Goal: Transaction & Acquisition: Purchase product/service

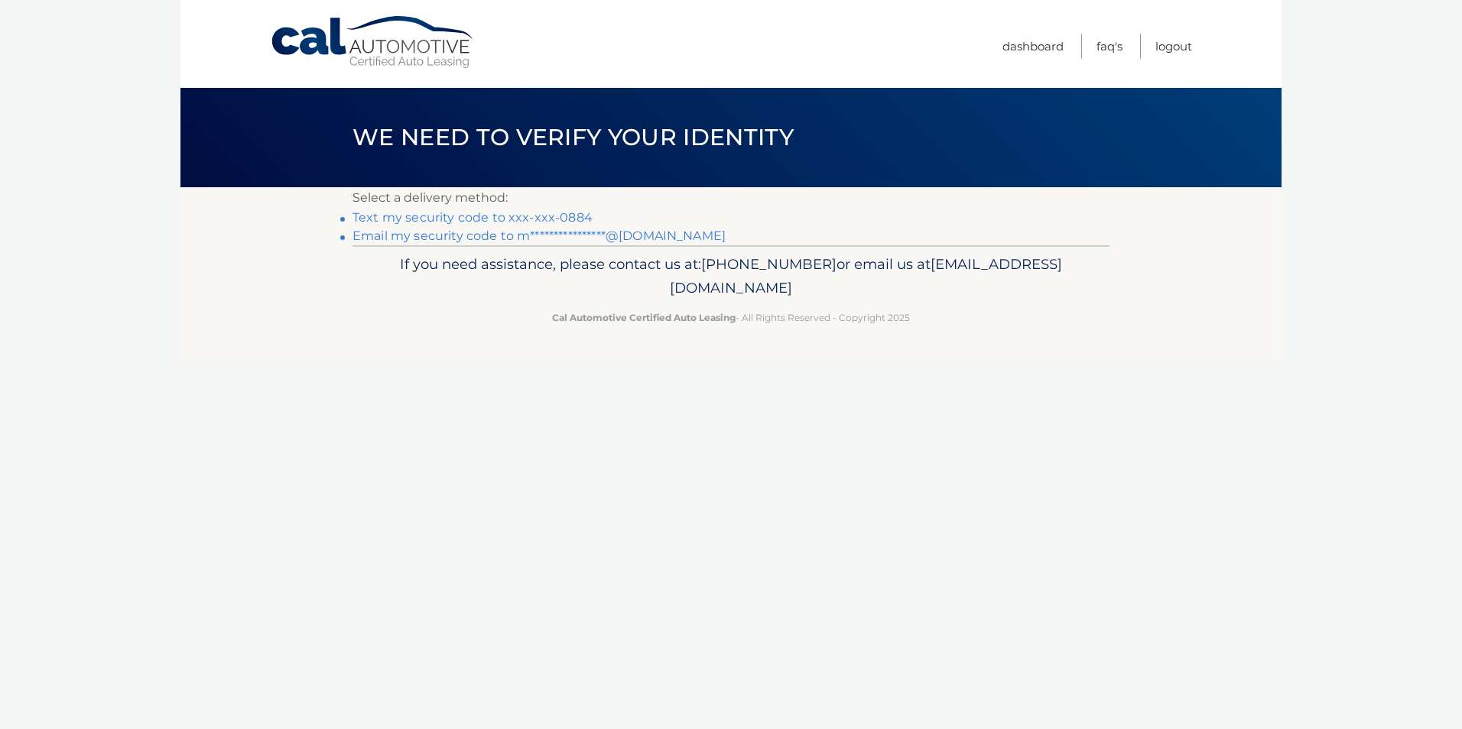
click at [431, 219] on link "Text my security code to xxx-xxx-0884" at bounding box center [472, 217] width 240 height 15
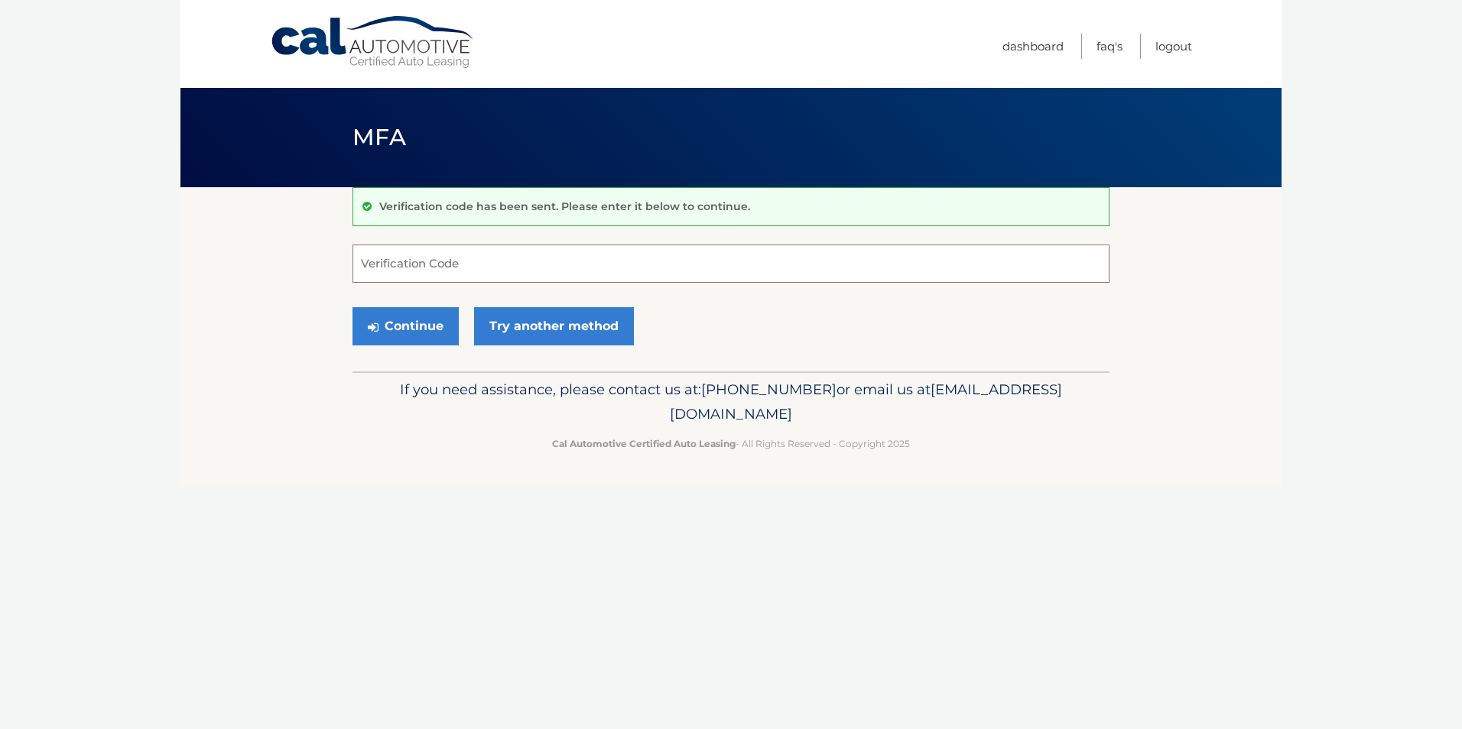
click at [372, 263] on input "Verification Code" at bounding box center [730, 264] width 757 height 38
type input "445978"
click at [352, 307] on button "Continue" at bounding box center [405, 326] width 106 height 38
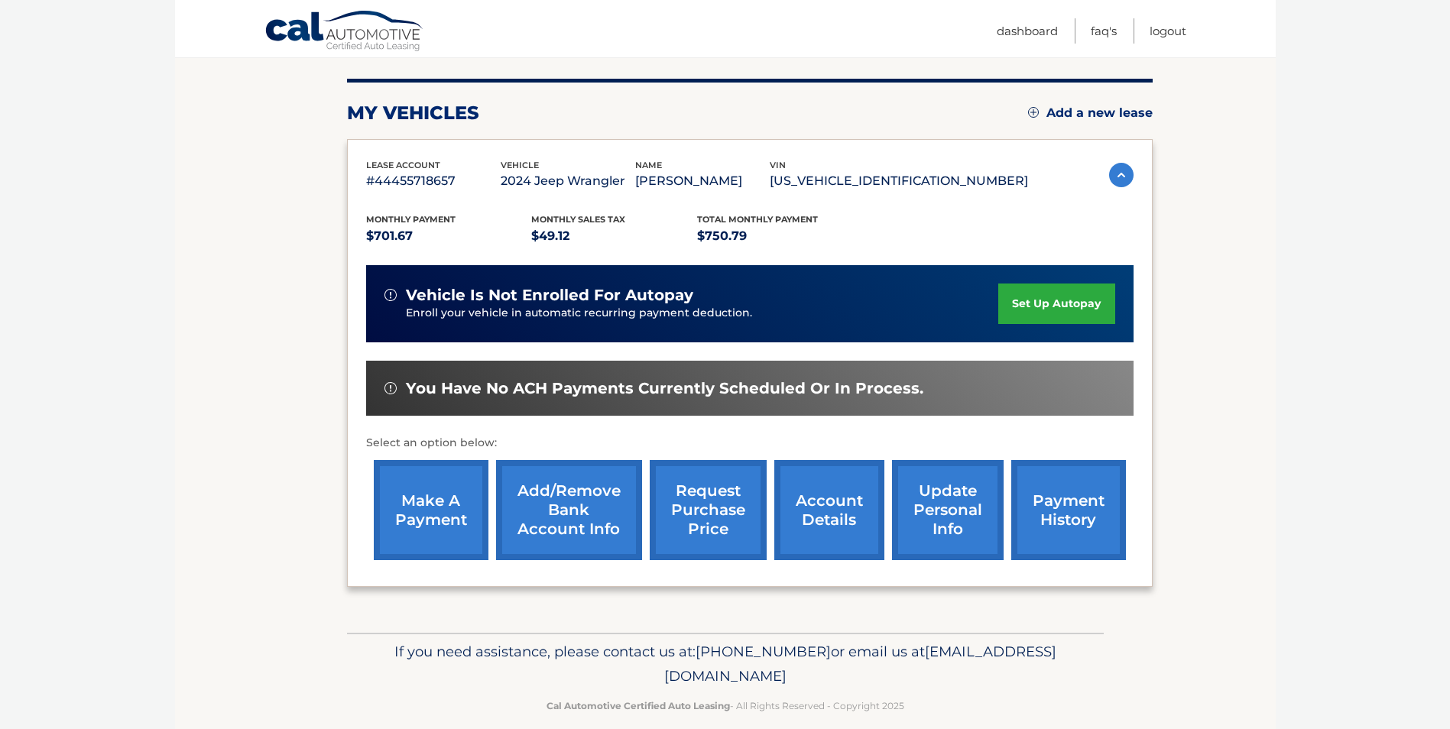
scroll to position [197, 0]
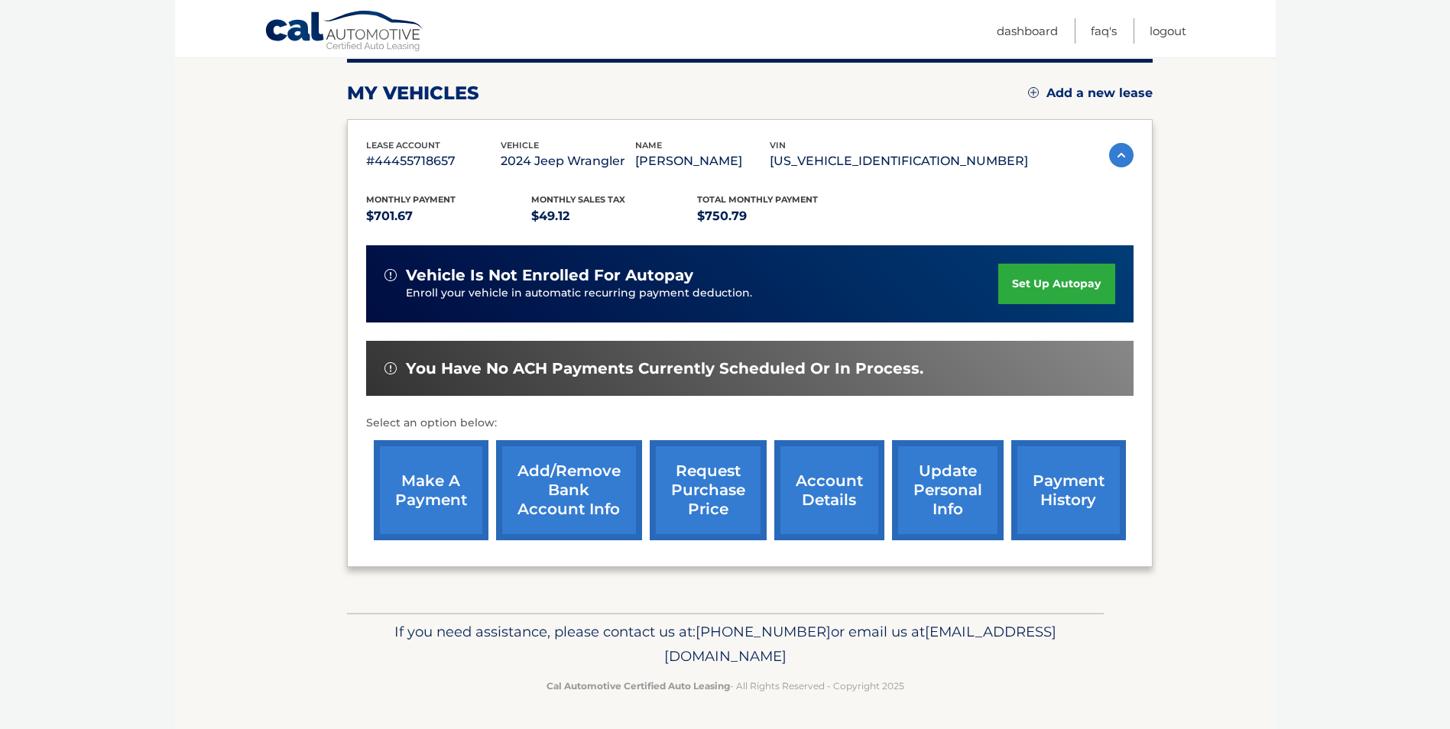
click at [420, 495] on link "make a payment" at bounding box center [431, 490] width 115 height 100
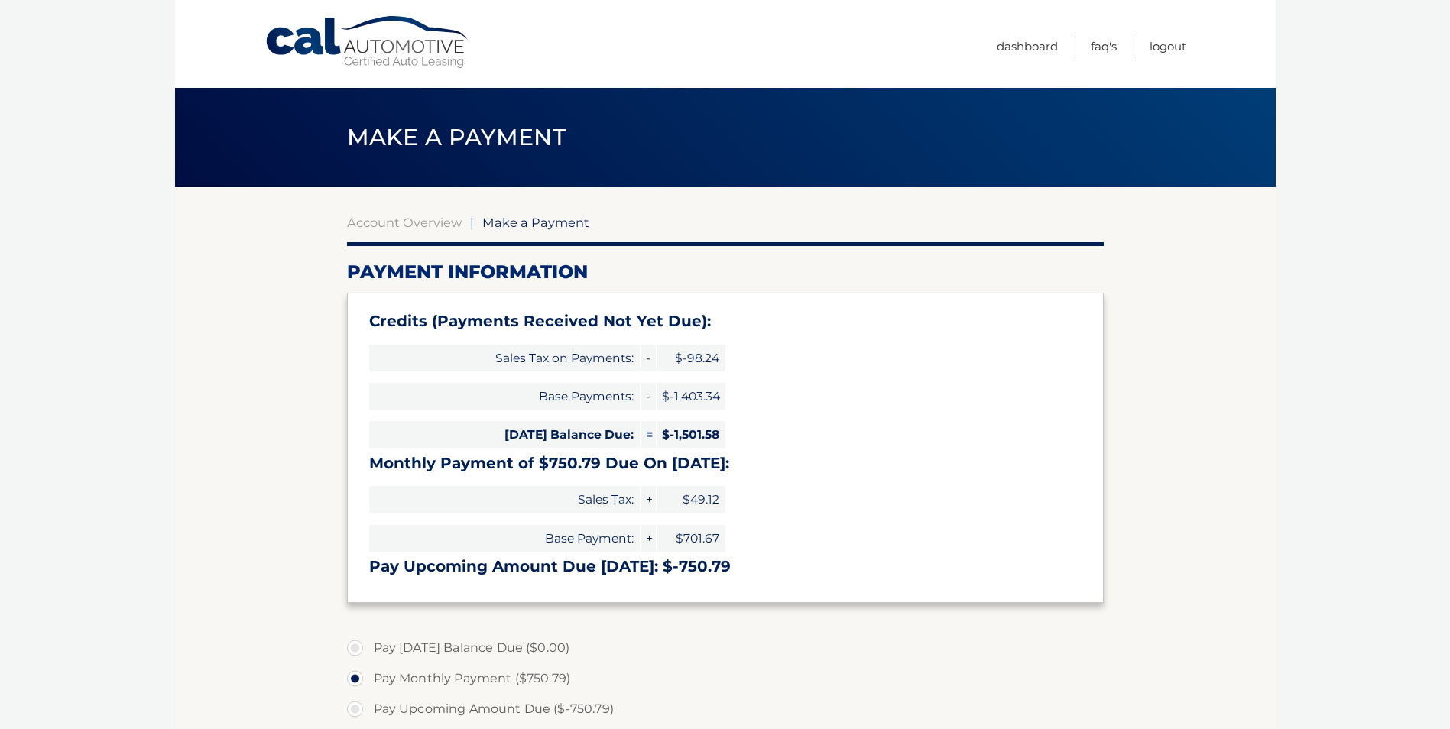
select select "YmE0MDFjMmYtNjM1Yy00MWI3LTg5ZDItMDY1MTI1YzIzYmMz"
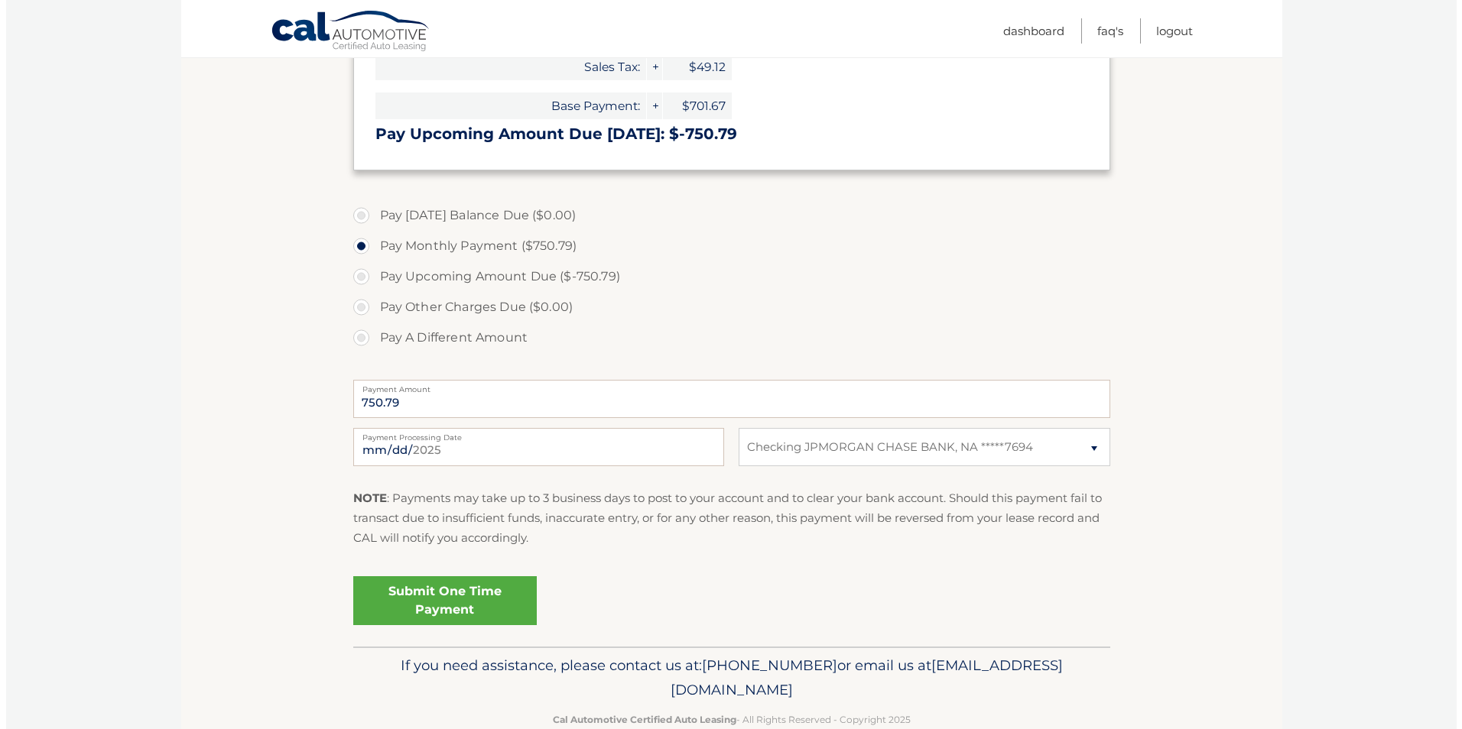
scroll to position [459, 0]
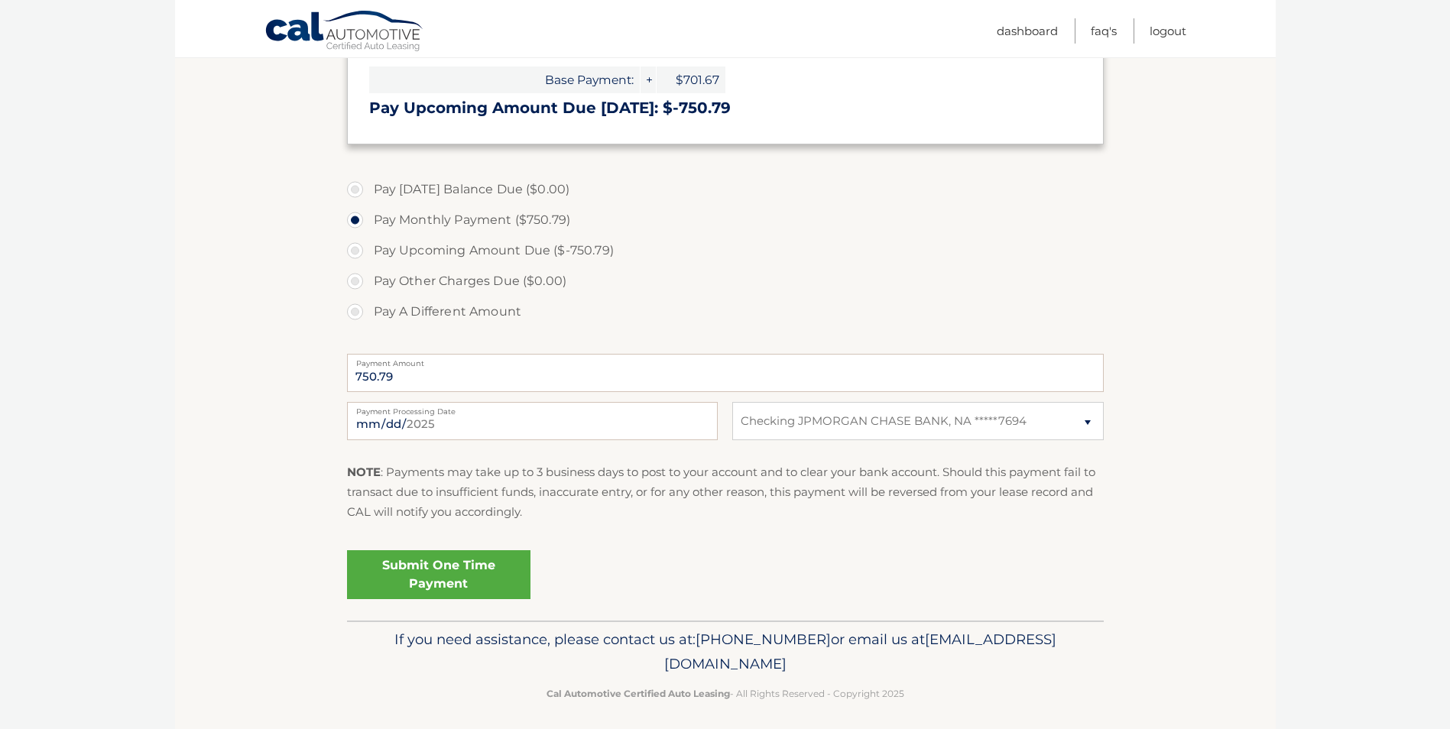
click at [418, 577] on link "Submit One Time Payment" at bounding box center [439, 575] width 184 height 49
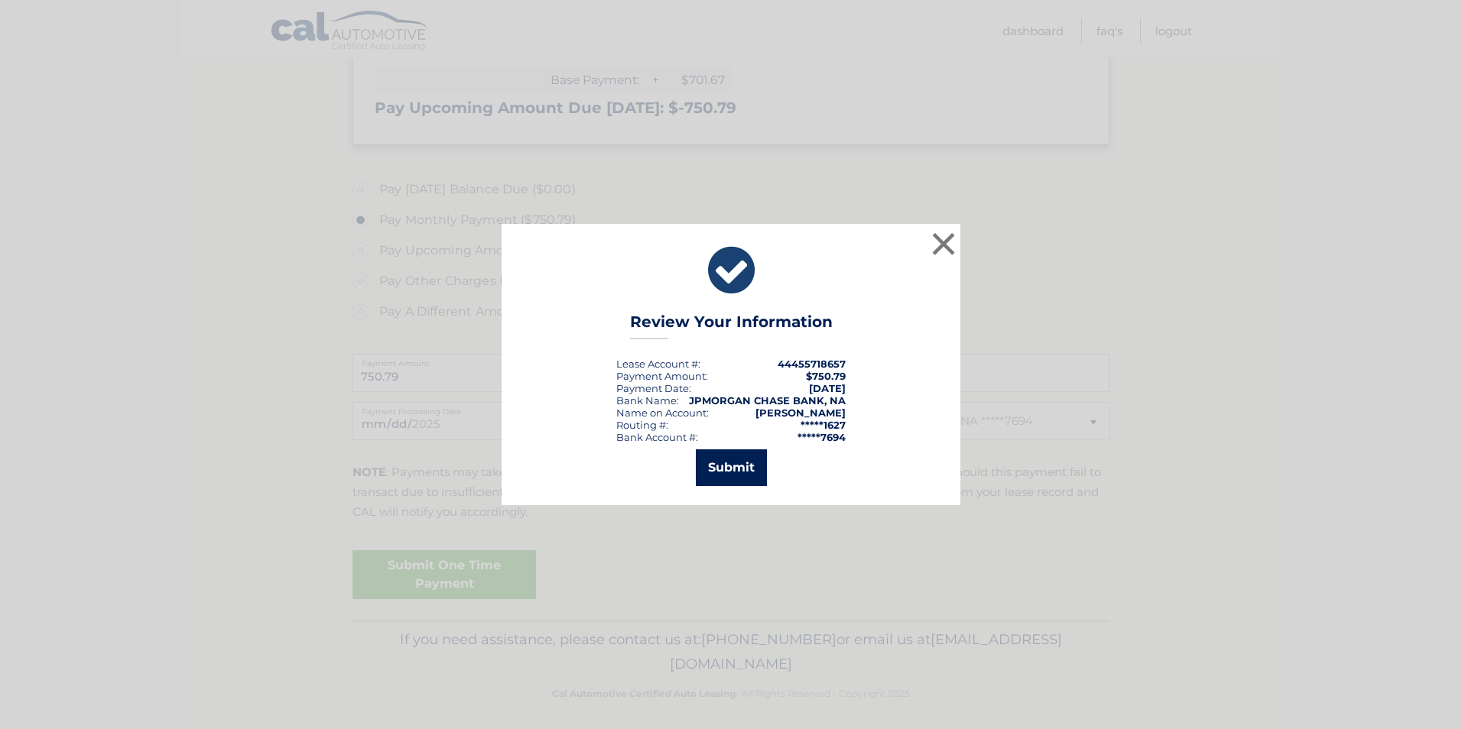
click at [717, 467] on button "Submit" at bounding box center [731, 468] width 71 height 37
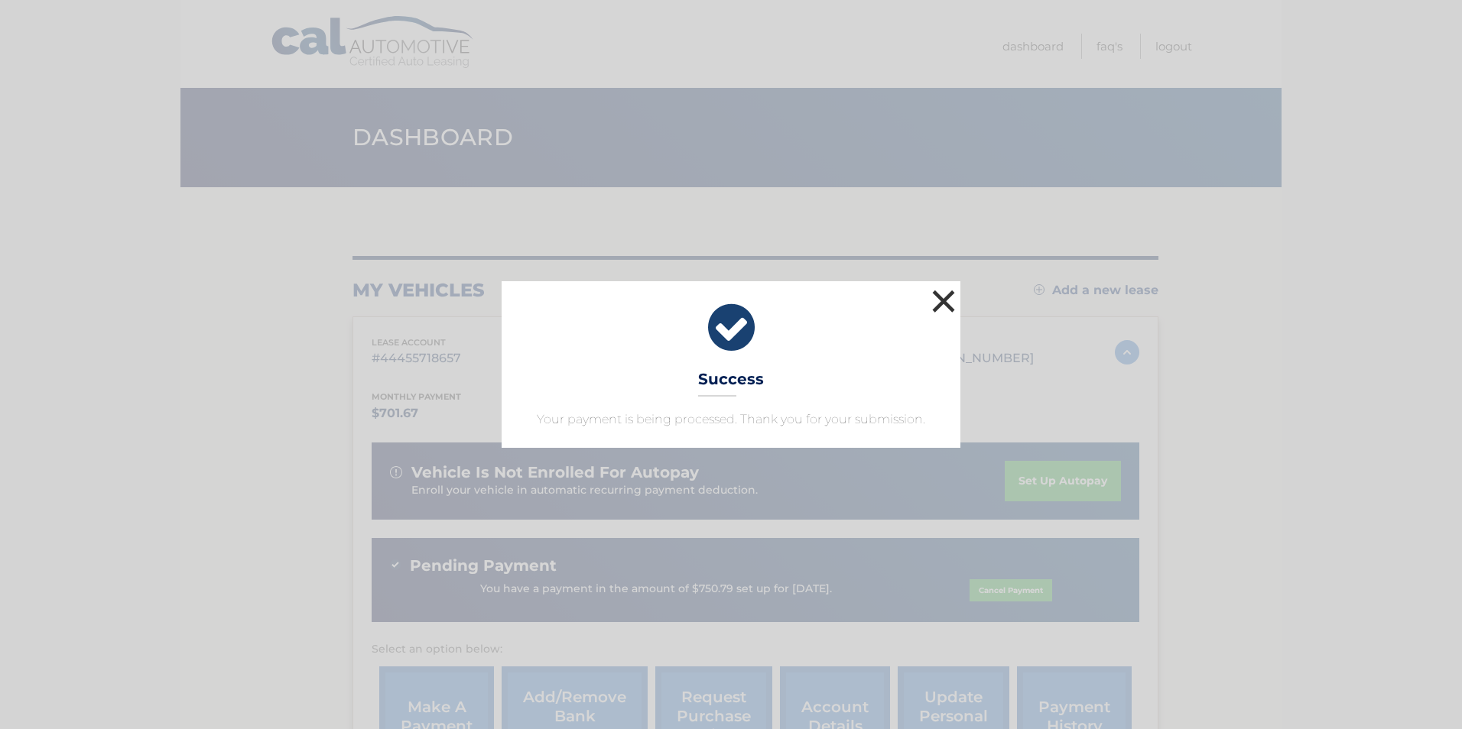
click at [942, 297] on button "×" at bounding box center [943, 301] width 31 height 31
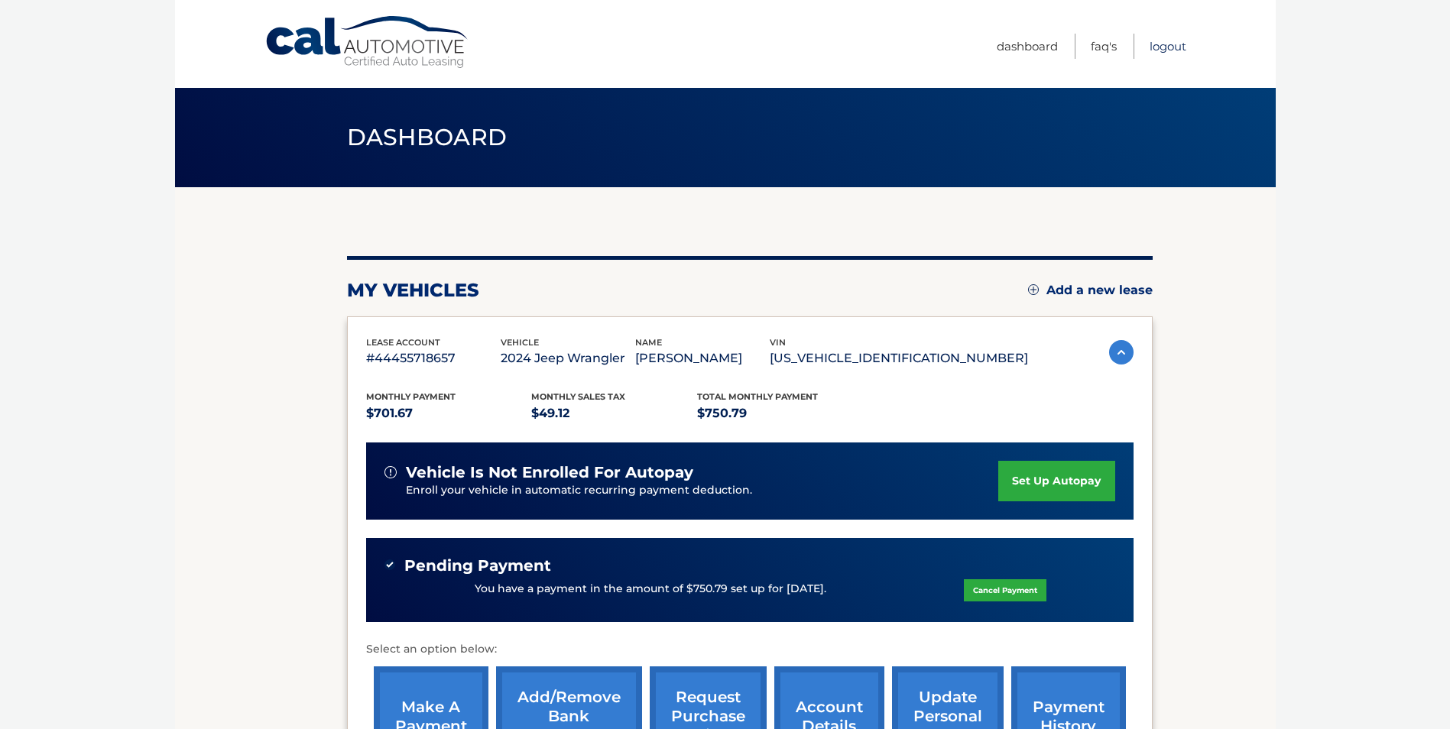
click at [1167, 50] on link "Logout" at bounding box center [1168, 46] width 37 height 25
